Goal: Communication & Community: Ask a question

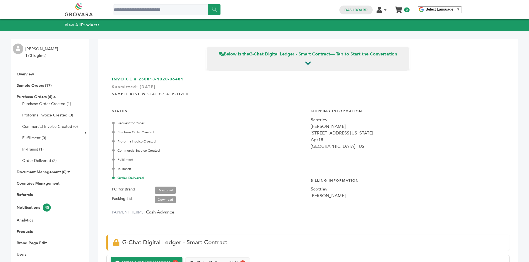
scroll to position [196, 0]
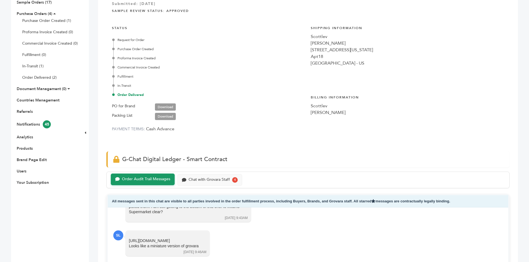
click at [208, 178] on div "Chat with Grovara Staff" at bounding box center [208, 179] width 41 height 5
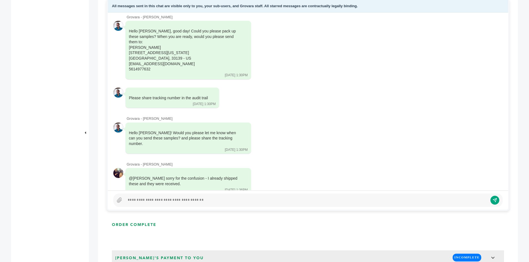
scroll to position [8, 0]
click at [165, 199] on div at bounding box center [306, 200] width 362 height 7
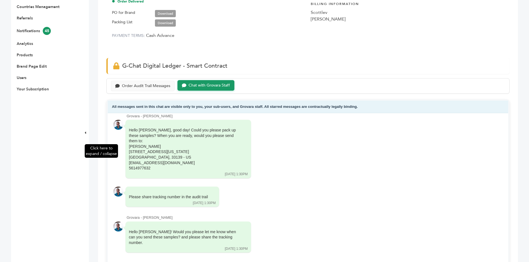
scroll to position [55, 0]
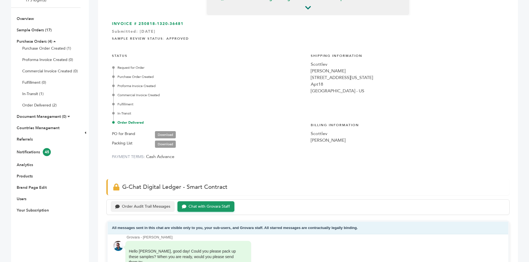
click at [134, 205] on div "Order Audit Trail Messages" at bounding box center [146, 206] width 48 height 5
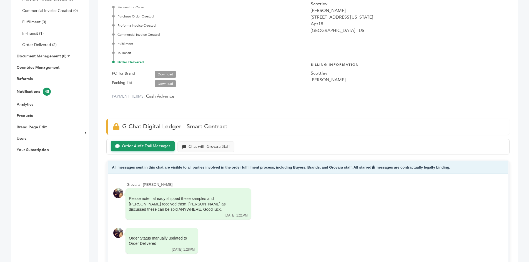
scroll to position [111, 0]
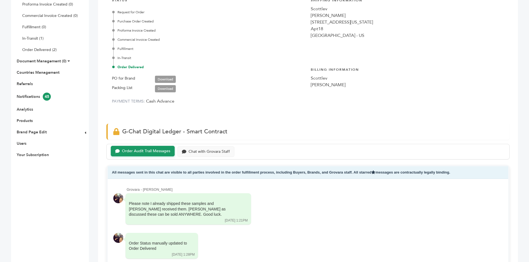
click at [202, 145] on div "Order Audit Trail Messages Chat with Grovara Staff" at bounding box center [307, 152] width 403 height 16
click at [208, 151] on div "Chat with Grovara Staff" at bounding box center [208, 151] width 41 height 5
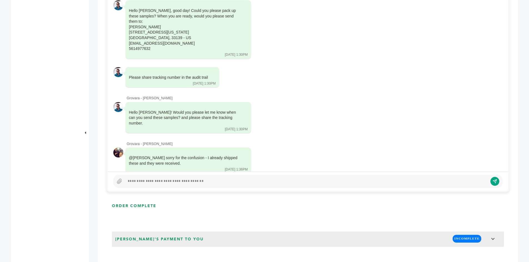
scroll to position [305, 0]
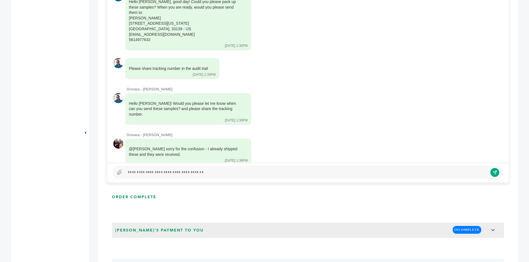
click at [160, 176] on div at bounding box center [307, 172] width 389 height 13
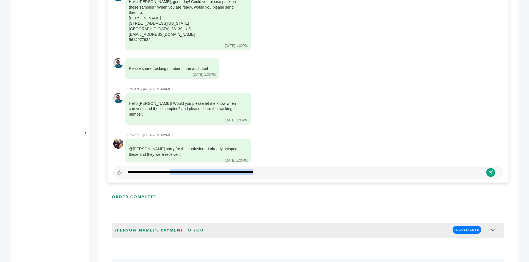
drag, startPoint x: 301, startPoint y: 169, endPoint x: 67, endPoint y: 171, distance: 234.2
click at [92, 172] on div "EXW "EXW (Ex-Works)" The seller delivers when it places the goods at the dispos…" at bounding box center [264, 210] width 506 height 969
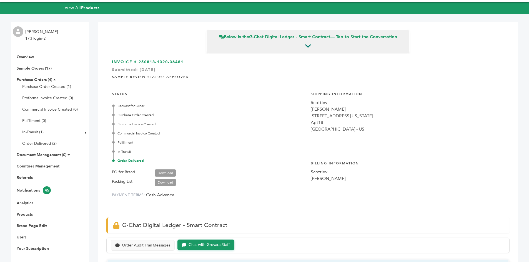
scroll to position [0, 0]
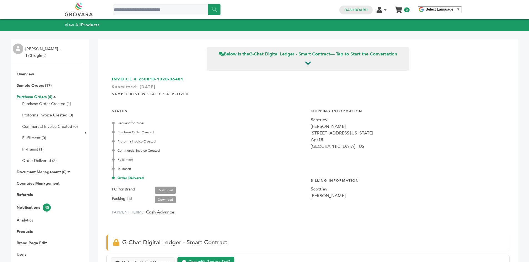
click at [32, 99] on link "Purchase Orders (4)" at bounding box center [35, 96] width 36 height 5
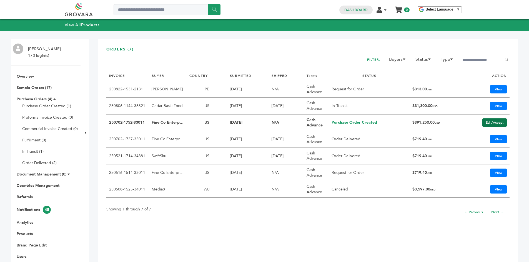
click at [492, 122] on link "Edit/Accept" at bounding box center [494, 122] width 24 height 8
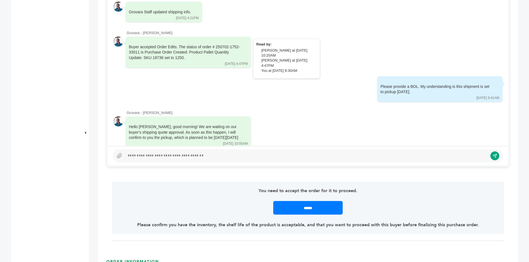
scroll to position [333, 0]
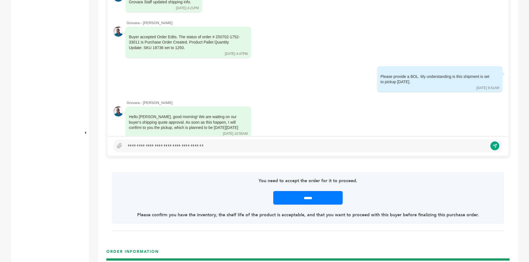
click at [196, 143] on div at bounding box center [306, 146] width 362 height 7
click at [187, 145] on div at bounding box center [306, 146] width 362 height 7
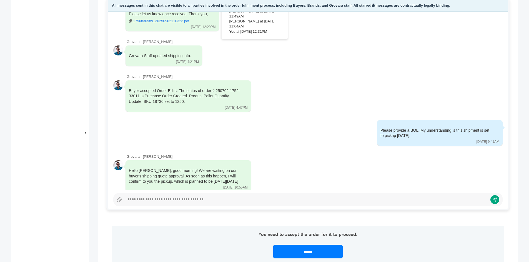
scroll to position [222, 0]
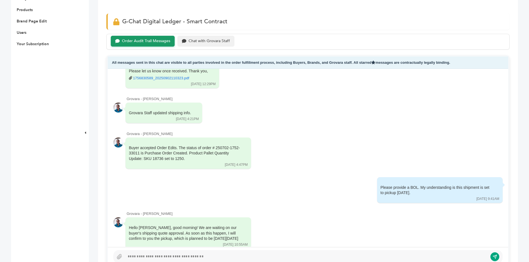
click at [189, 42] on div "Chat with Grovara Staff" at bounding box center [208, 41] width 41 height 5
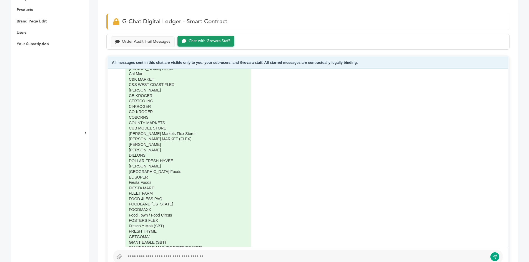
scroll to position [444, 0]
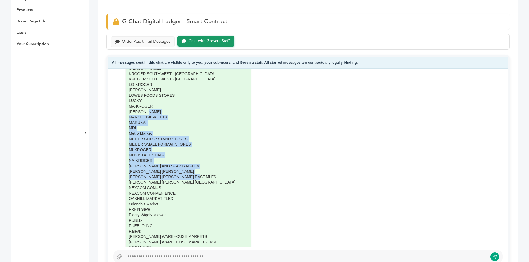
drag, startPoint x: 499, startPoint y: 109, endPoint x: 496, endPoint y: 139, distance: 30.1
click at [498, 172] on div "Grovara - Peter Groverman Sam for your convenience - I added Dan Fine's several…" at bounding box center [308, 158] width 400 height 178
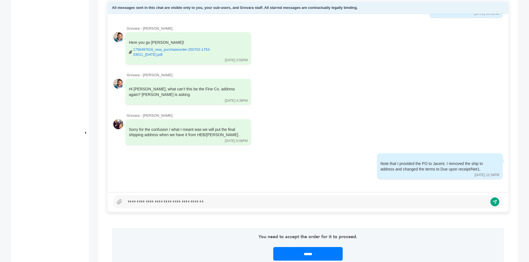
scroll to position [277, 0]
click at [419, 203] on div at bounding box center [306, 201] width 362 height 7
click at [409, 203] on div at bounding box center [306, 201] width 362 height 7
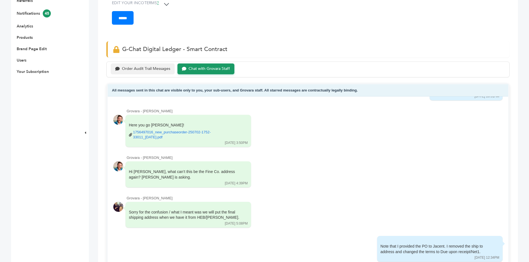
click at [135, 65] on div "Order Audit Trail Messages" at bounding box center [143, 69] width 64 height 11
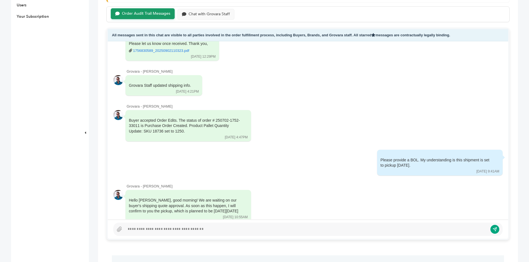
scroll to position [250, 0]
click at [151, 232] on div at bounding box center [306, 229] width 362 height 7
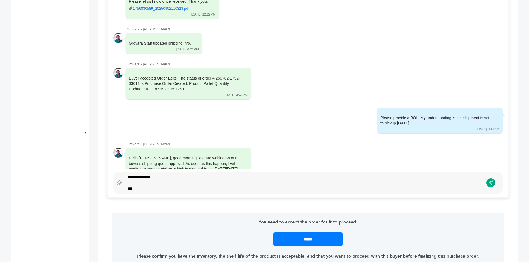
scroll to position [296, 0]
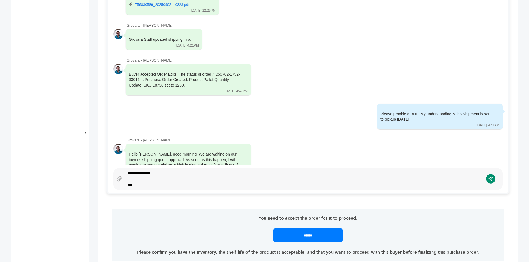
click at [489, 179] on icon "submit" at bounding box center [490, 179] width 5 height 5
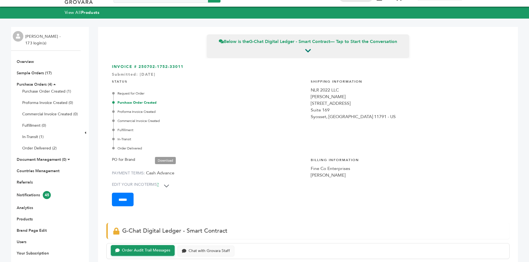
scroll to position [0, 0]
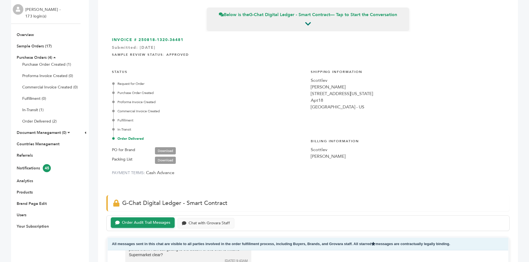
scroll to position [139, 0]
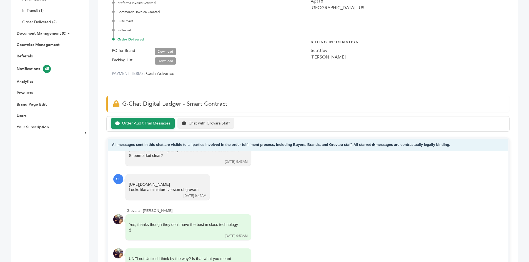
click at [202, 128] on div "Chat with Grovara Staff" at bounding box center [205, 123] width 57 height 11
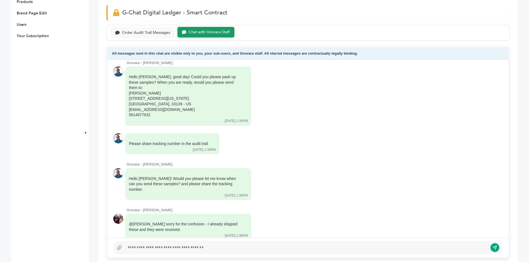
scroll to position [305, 0]
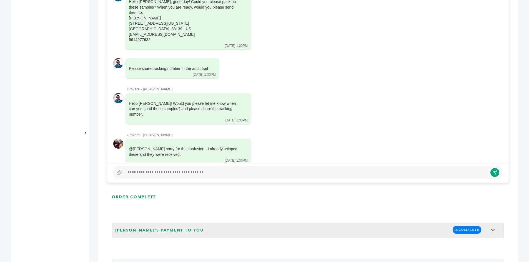
click at [166, 173] on div at bounding box center [306, 172] width 362 height 7
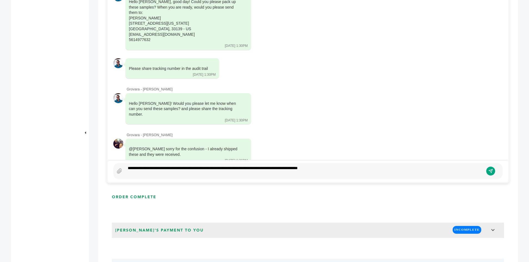
scroll to position [296, 0]
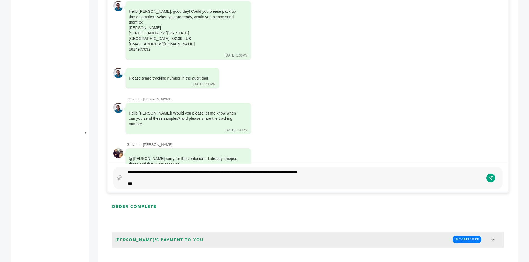
click at [196, 172] on div "**********" at bounding box center [304, 177] width 358 height 17
click at [229, 174] on div "**********" at bounding box center [304, 177] width 358 height 17
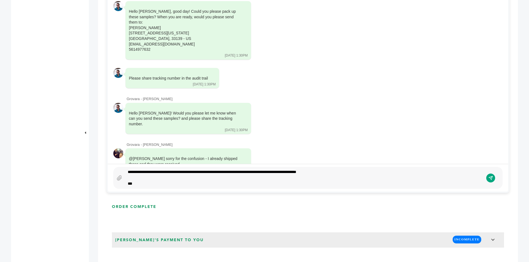
click at [229, 183] on div "***" at bounding box center [304, 184] width 353 height 6
click at [491, 178] on icon "submit" at bounding box center [490, 178] width 5 height 5
click at [339, 172] on div "**********" at bounding box center [304, 177] width 358 height 17
click at [246, 171] on div "**********" at bounding box center [304, 177] width 358 height 17
click at [244, 172] on div "**********" at bounding box center [304, 177] width 358 height 17
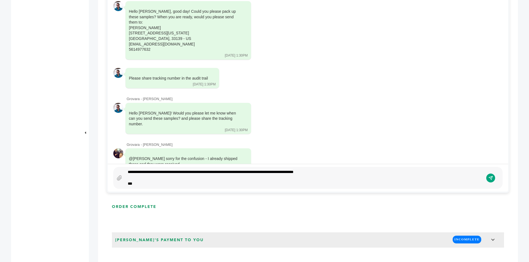
click at [325, 171] on div "**********" at bounding box center [304, 177] width 358 height 17
click at [494, 177] on button "submit" at bounding box center [490, 177] width 9 height 9
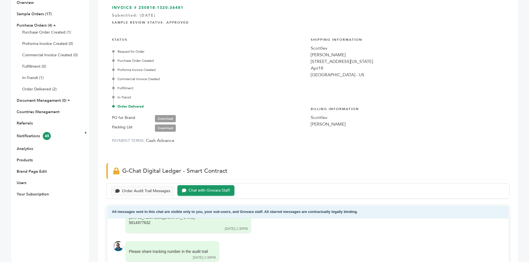
scroll to position [0, 0]
